Goal: Check status: Check status

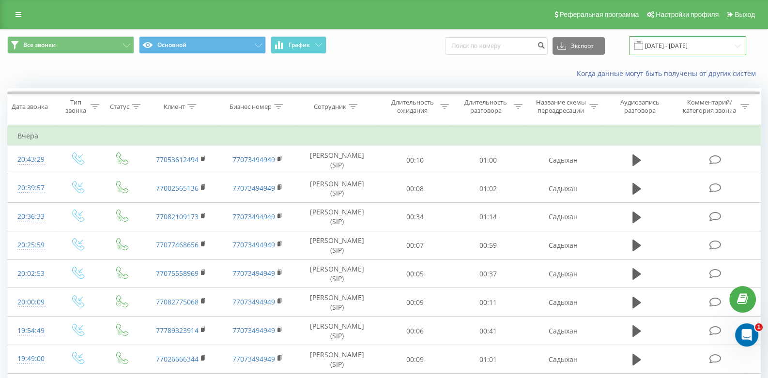
click at [718, 46] on input "[DATE] - [DATE]" at bounding box center [687, 45] width 117 height 19
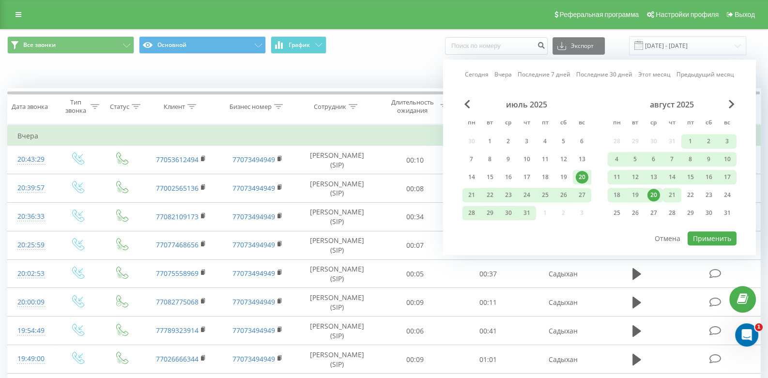
click at [674, 192] on font "21" at bounding box center [672, 195] width 7 height 8
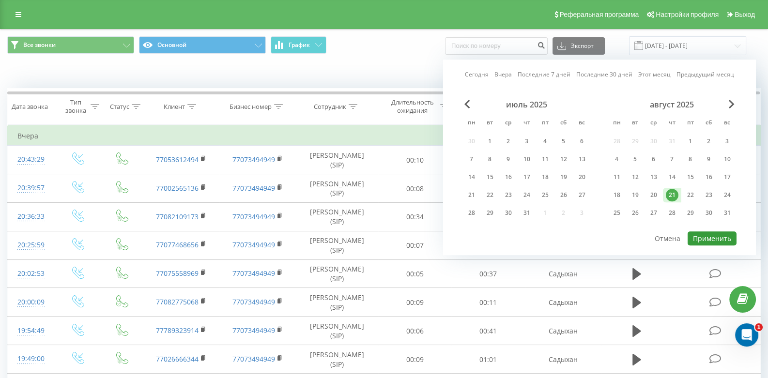
click at [700, 238] on font "Применить" at bounding box center [712, 238] width 38 height 9
type input "21.08.2025 - 21.08.2025"
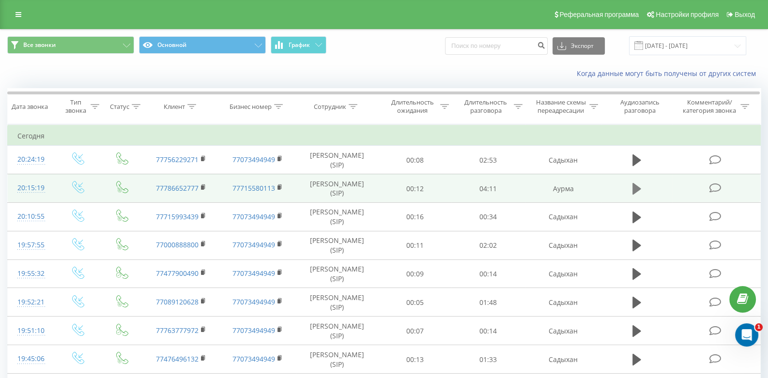
click at [642, 190] on button at bounding box center [637, 189] width 15 height 15
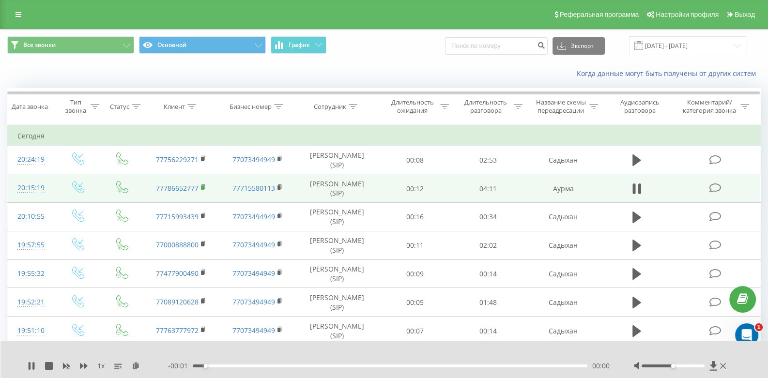
click at [204, 186] on rect at bounding box center [202, 188] width 3 height 4
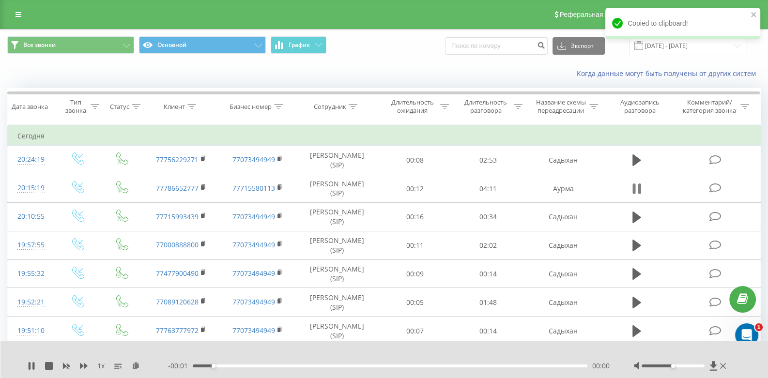
click at [640, 190] on icon at bounding box center [640, 189] width 3 height 11
